Goal: Information Seeking & Learning: Learn about a topic

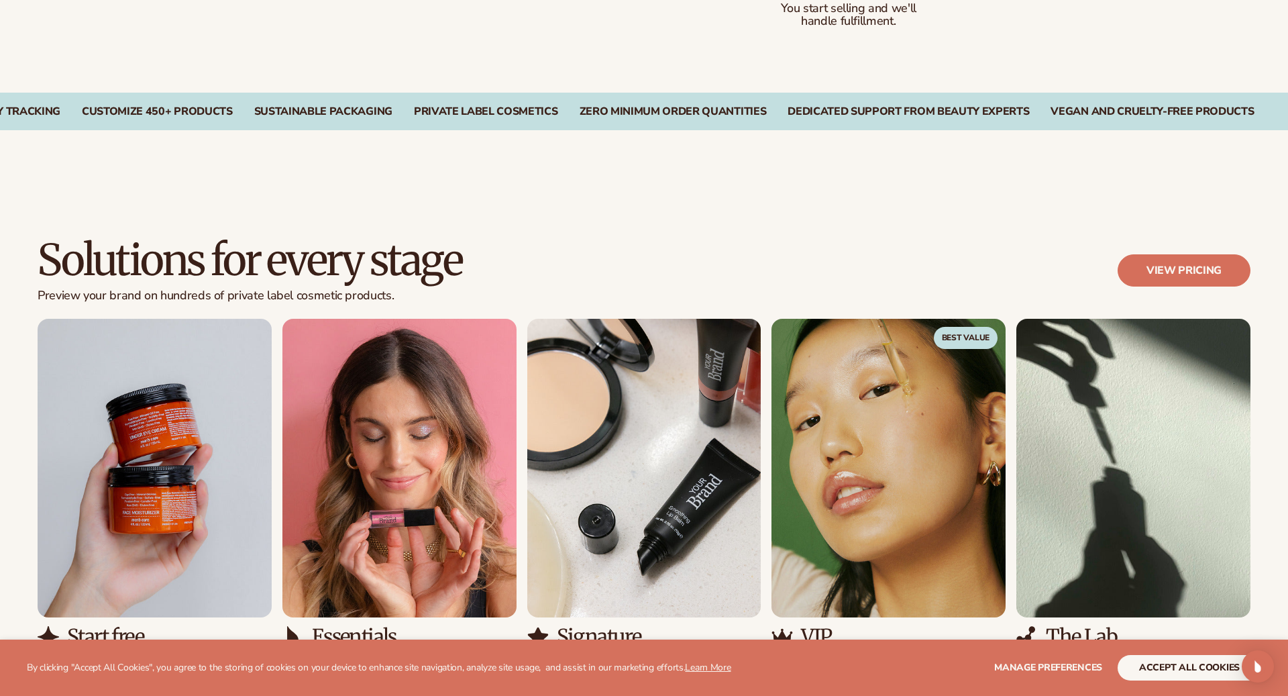
scroll to position [1031, 0]
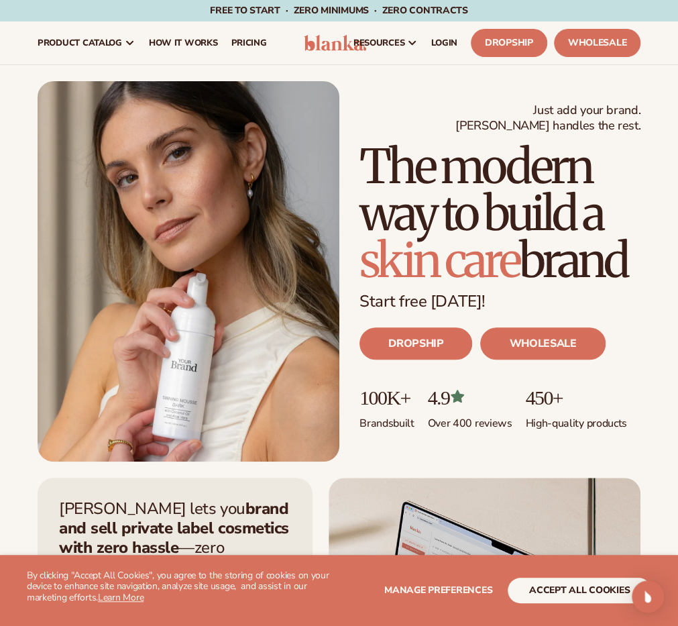
click at [321, 46] on img at bounding box center [335, 42] width 62 height 15
click at [321, 49] on img at bounding box center [335, 42] width 62 height 15
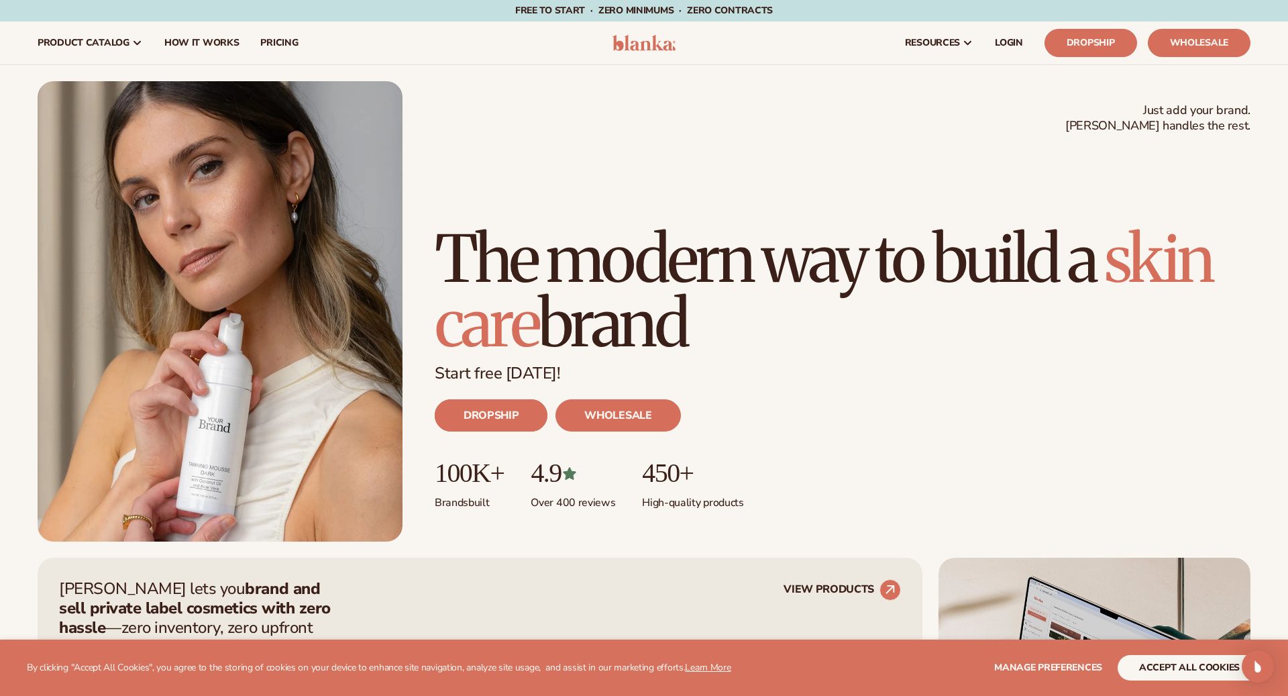
click at [519, 420] on link "DROPSHIP" at bounding box center [491, 415] width 113 height 32
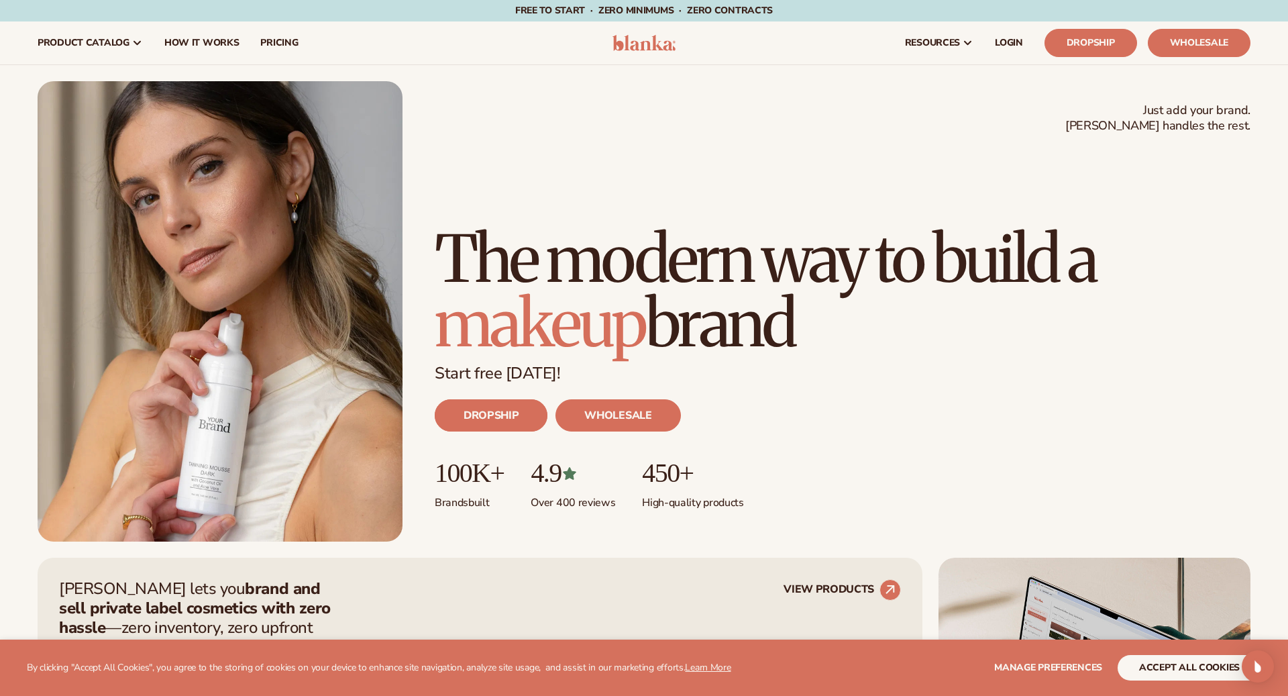
click at [523, 404] on link "DROPSHIP" at bounding box center [491, 415] width 113 height 32
